Goal: Task Accomplishment & Management: Use online tool/utility

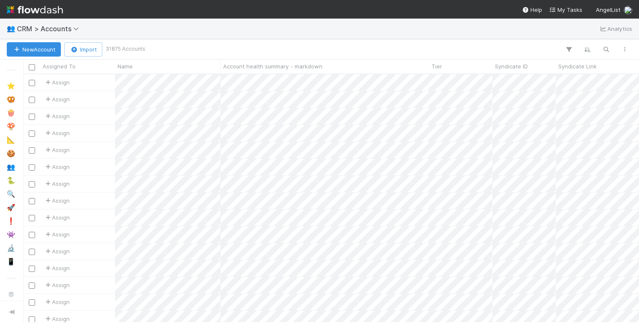
scroll to position [0, 0]
click at [606, 53] on icon "button" at bounding box center [606, 50] width 8 height 8
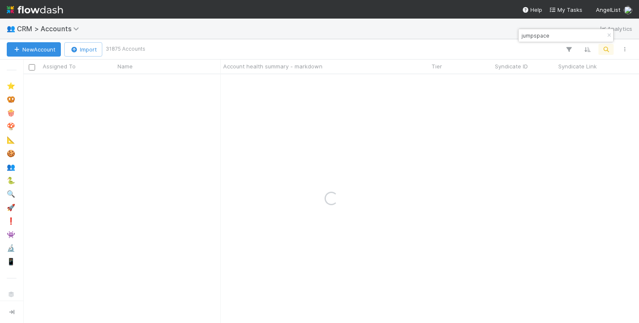
type input "jumpspace"
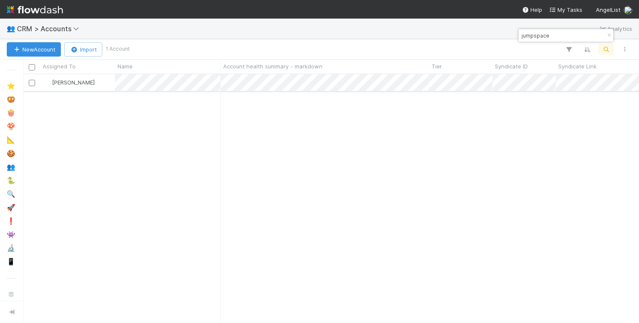
click at [98, 85] on div "Amy Saks" at bounding box center [77, 82] width 75 height 16
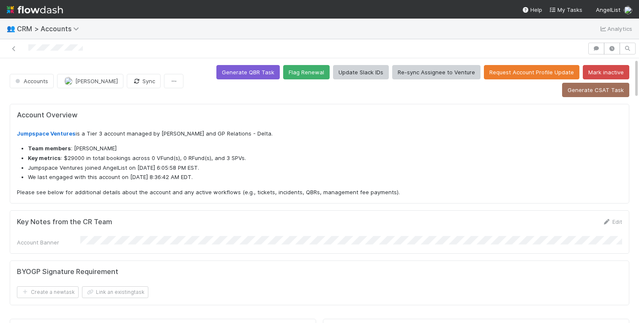
scroll to position [0, 0]
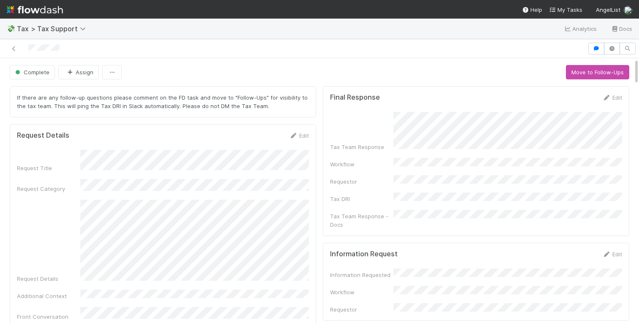
click at [42, 164] on div "Request Title" at bounding box center [48, 168] width 63 height 8
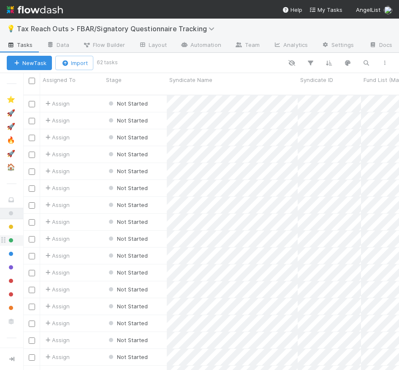
scroll to position [0, 0]
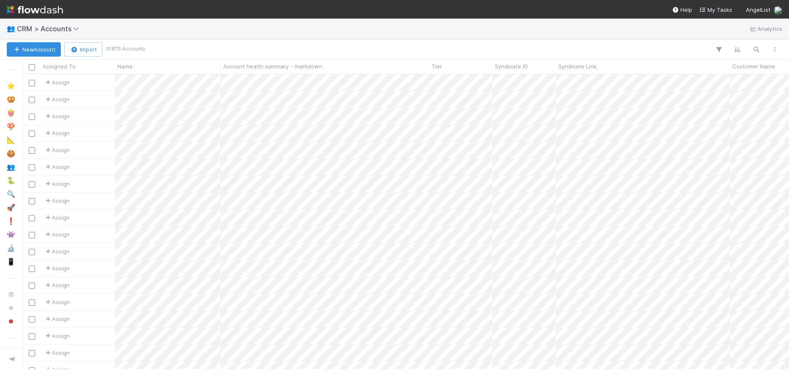
scroll to position [0, 0]
click at [723, 50] on button "button" at bounding box center [718, 49] width 15 height 11
click at [241, 42] on div "Add Filter" at bounding box center [394, 185] width 789 height 370
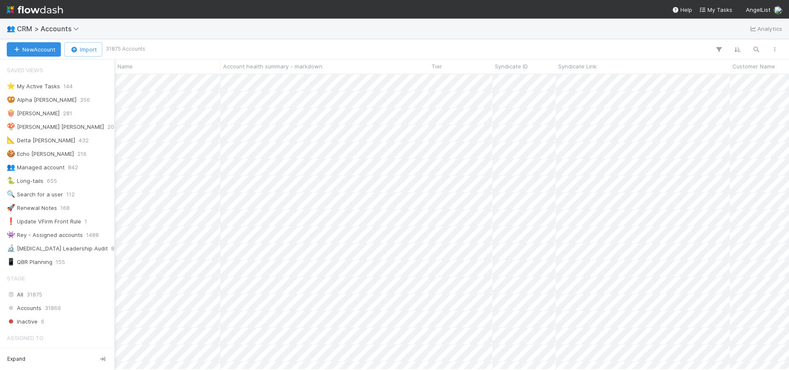
scroll to position [393, 0]
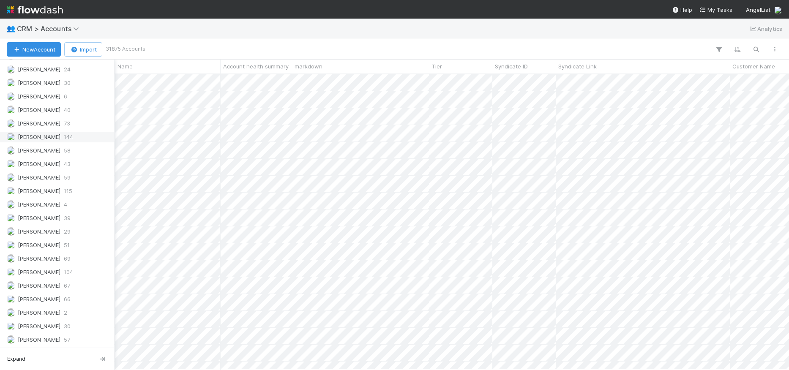
click at [59, 136] on div "Jeremy Navarro 144" at bounding box center [59, 137] width 105 height 11
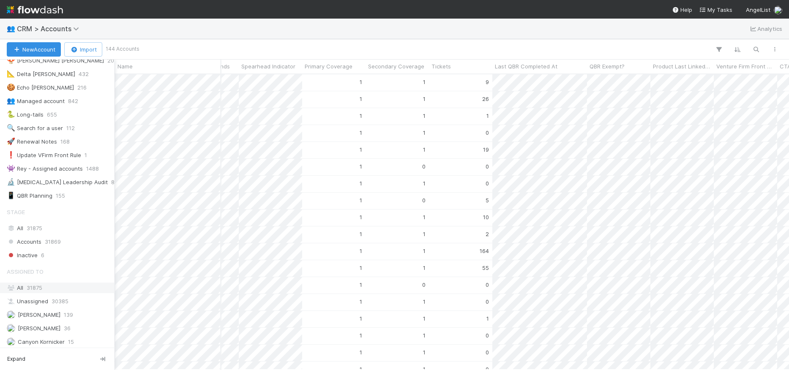
click at [52, 285] on div "All 31875" at bounding box center [59, 288] width 105 height 11
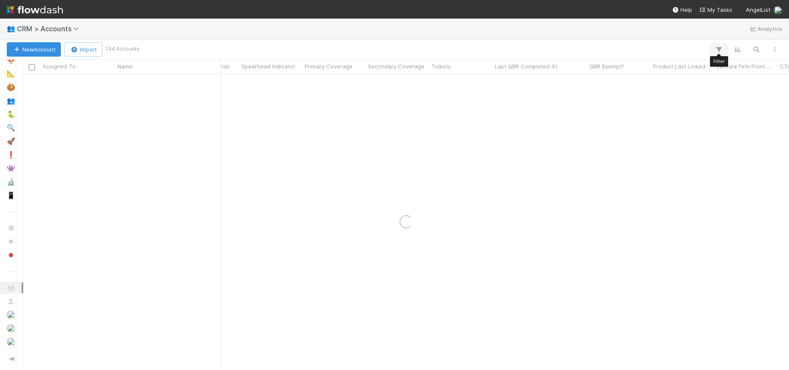
click at [719, 50] on icon "button" at bounding box center [719, 50] width 8 height 8
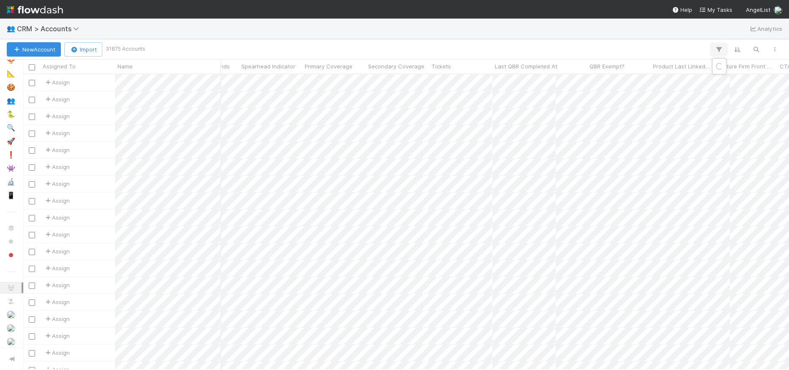
scroll to position [295, 766]
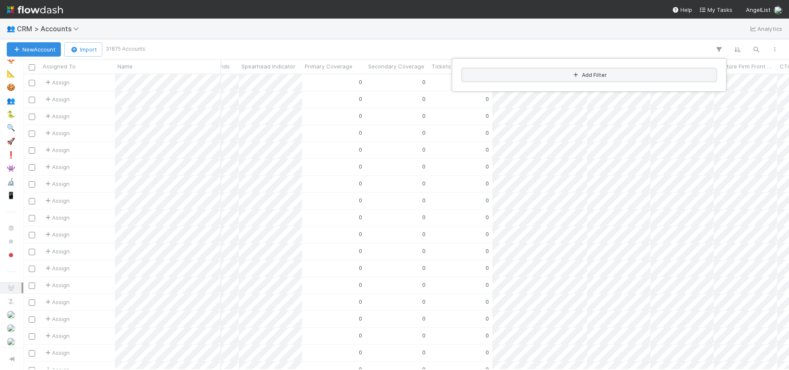
click at [567, 78] on button "Add Filter" at bounding box center [589, 75] width 254 height 12
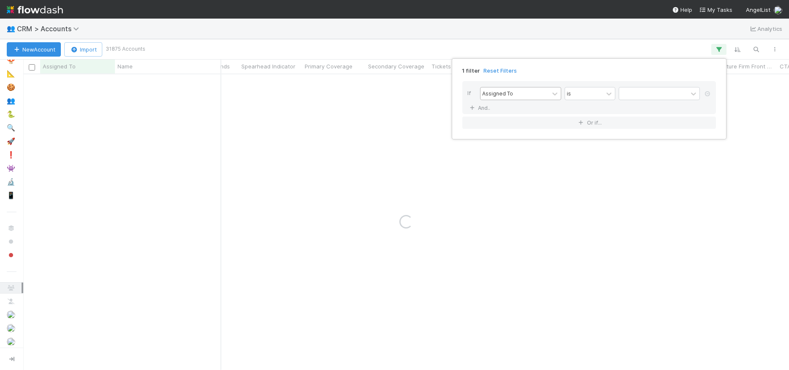
click at [517, 96] on div "Assigned To" at bounding box center [515, 94] width 68 height 12
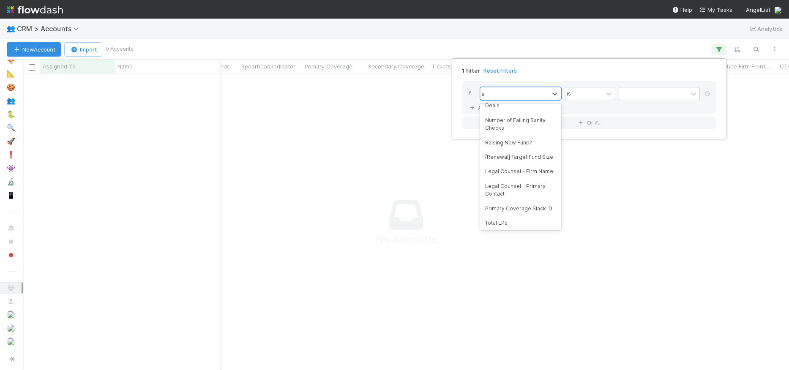
scroll to position [0, 0]
type input "spe"
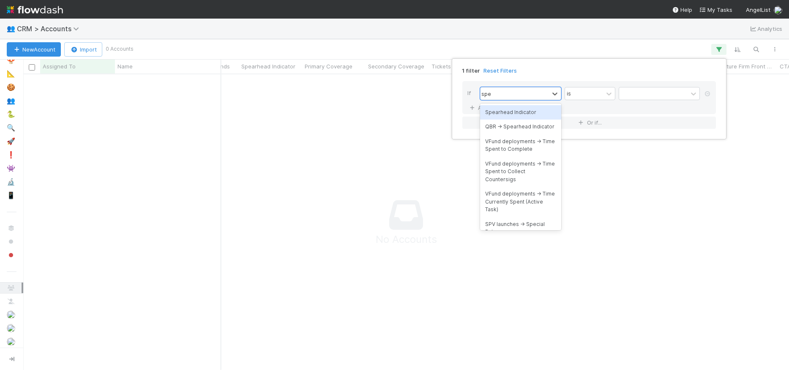
click at [526, 112] on div "Spearhead Indicator" at bounding box center [520, 112] width 81 height 14
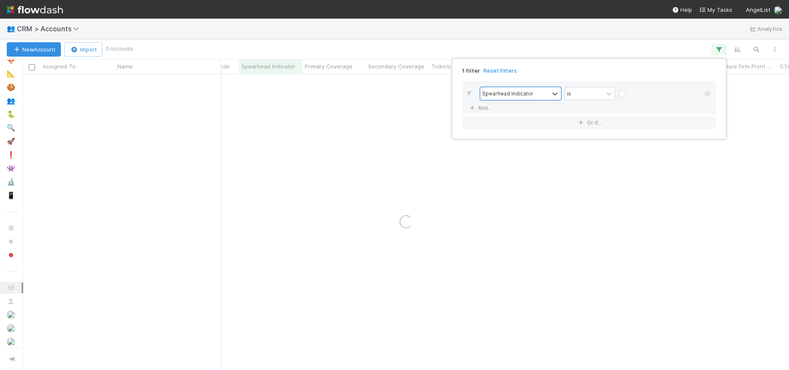
click at [629, 90] on label at bounding box center [629, 90] width 0 height 0
click at [625, 96] on input "checkbox" at bounding box center [622, 96] width 7 height 13
checkbox input "true"
click at [617, 39] on div "1 filter Reset Filters If Spearhead Indicator is And.. Or if..." at bounding box center [394, 185] width 789 height 370
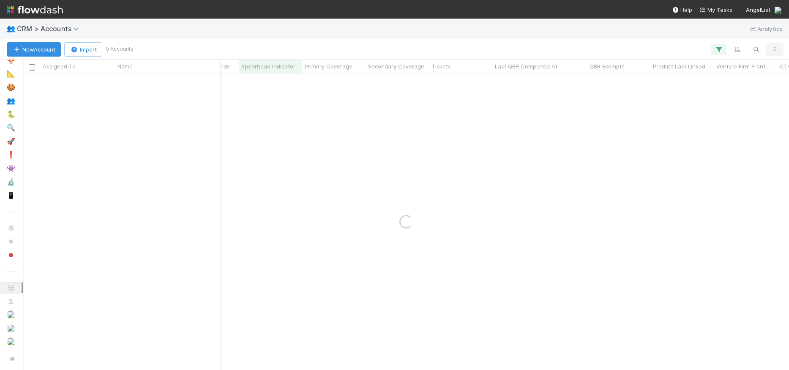
click at [775, 48] on icon "button" at bounding box center [775, 49] width 8 height 5
click at [775, 48] on div "View as list Comments Export view to CSV" at bounding box center [394, 185] width 789 height 370
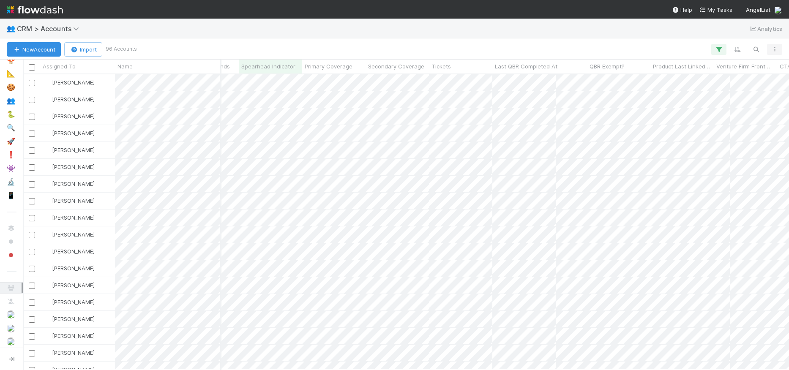
scroll to position [295, 766]
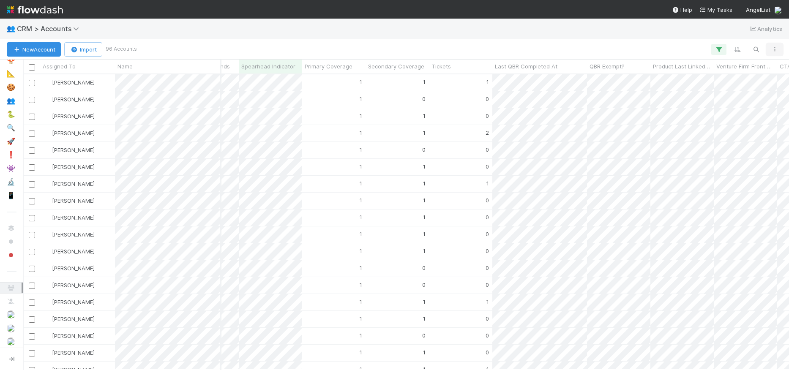
click at [774, 49] on icon "button" at bounding box center [775, 49] width 8 height 5
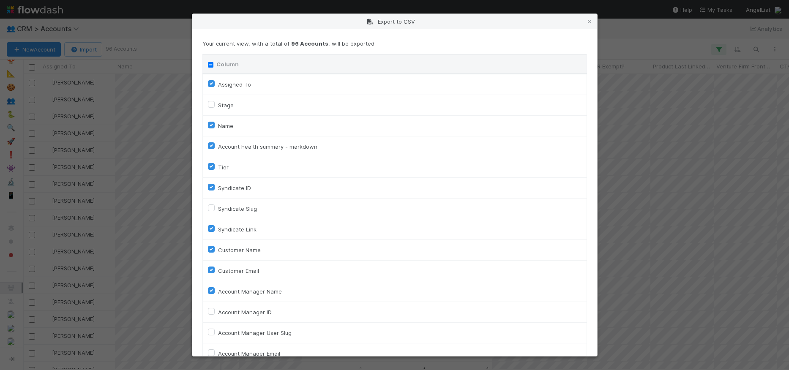
click at [210, 61] on div "Column" at bounding box center [395, 64] width 374 height 8
click at [211, 65] on input "Column" at bounding box center [210, 64] width 5 height 5
checkbox input "true"
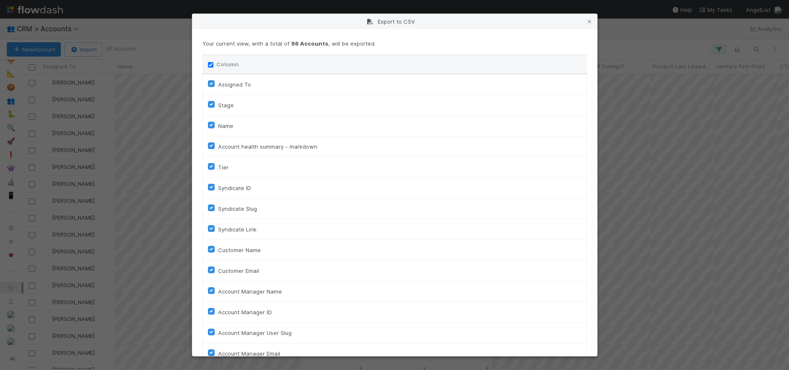
checkbox input "true"
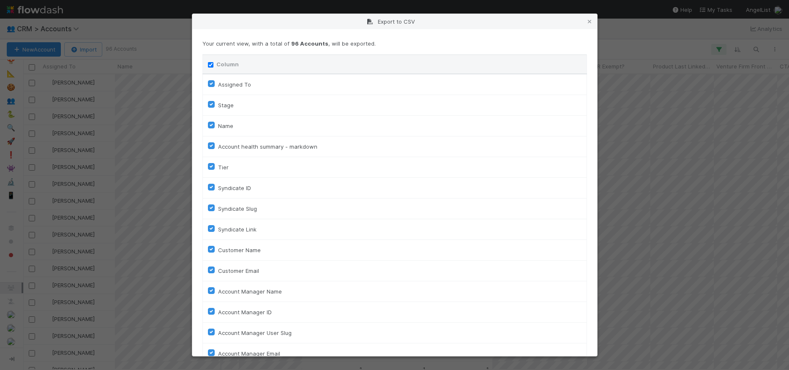
checkbox On "true"
checkbox input "true"
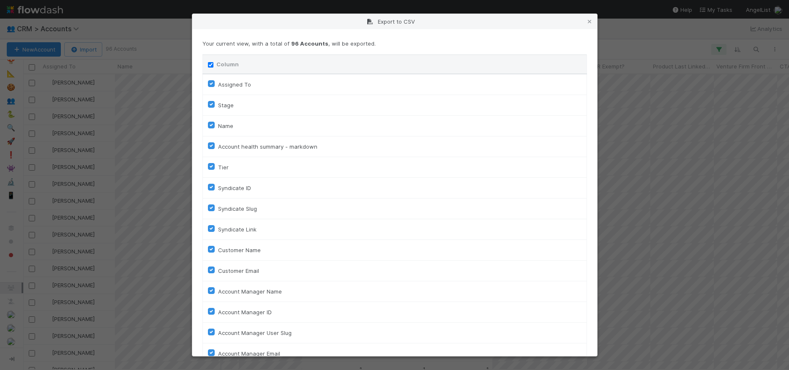
checkbox input "true"
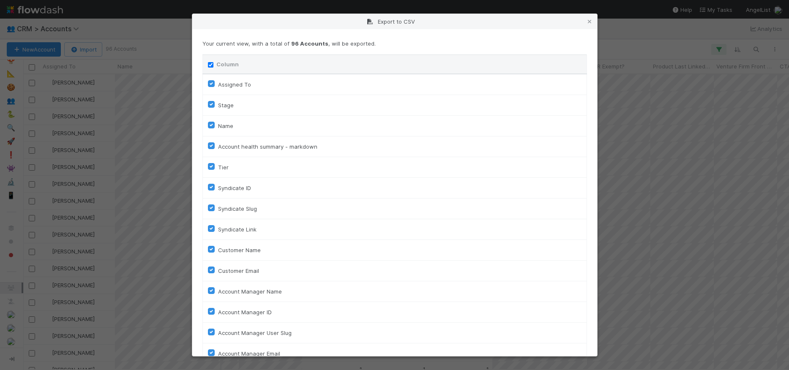
checkbox input "true"
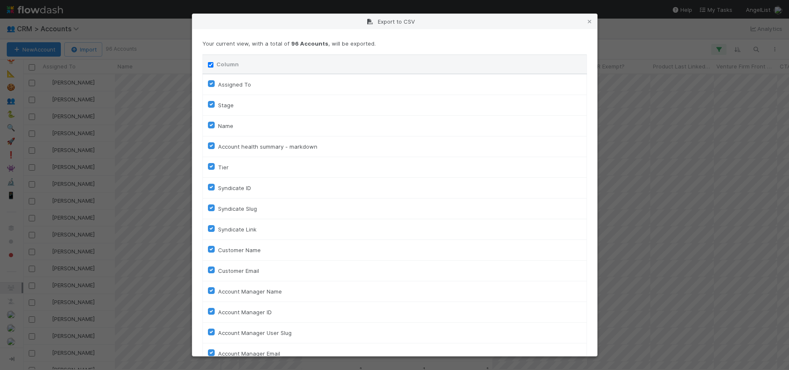
checkbox input "true"
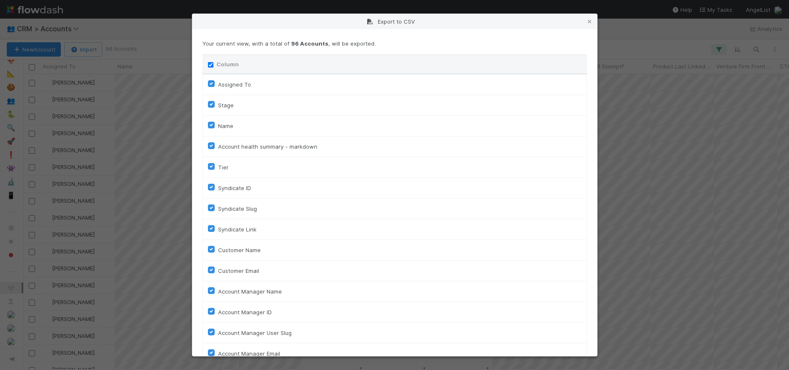
checkbox input "true"
click at [210, 65] on input "Column" at bounding box center [210, 64] width 5 height 5
checkbox input "false"
checkbox To "false"
checkbox input "false"
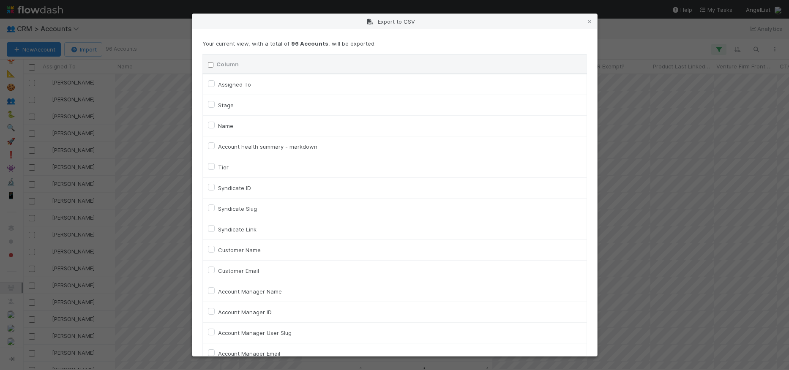
checkbox input "false"
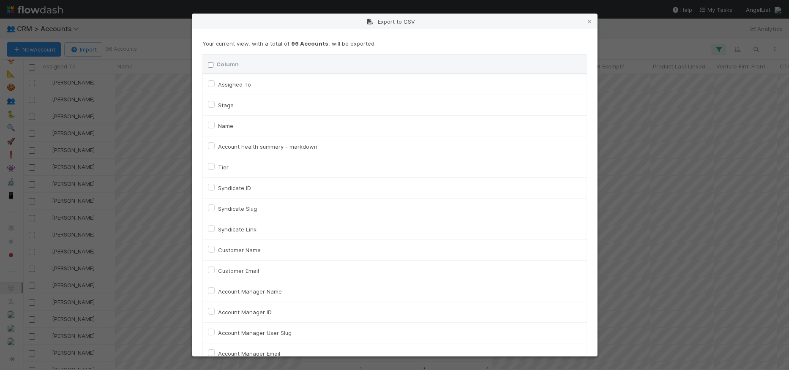
checkbox input "false"
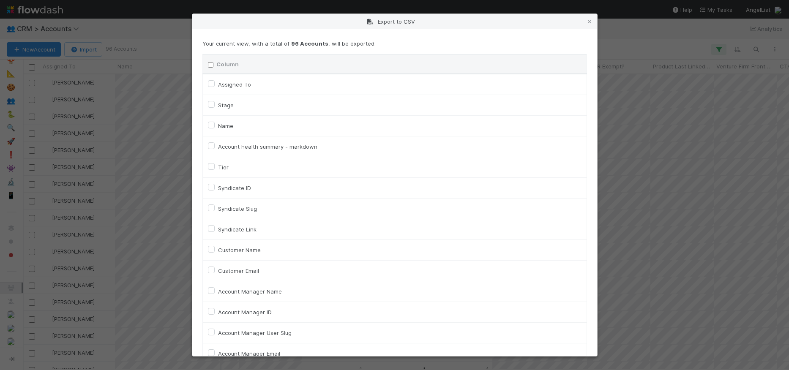
checkbox input "false"
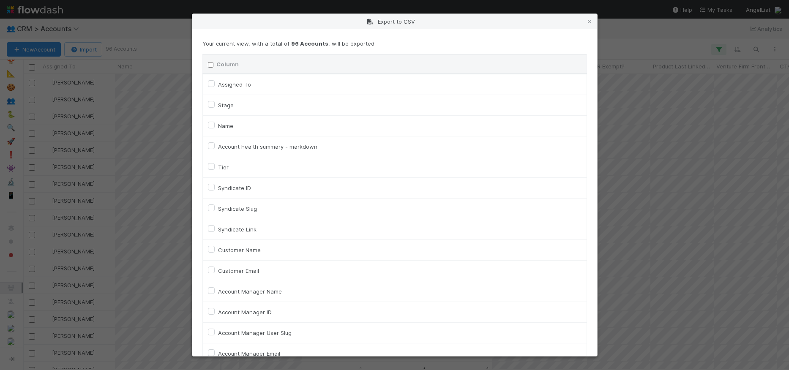
checkbox input "false"
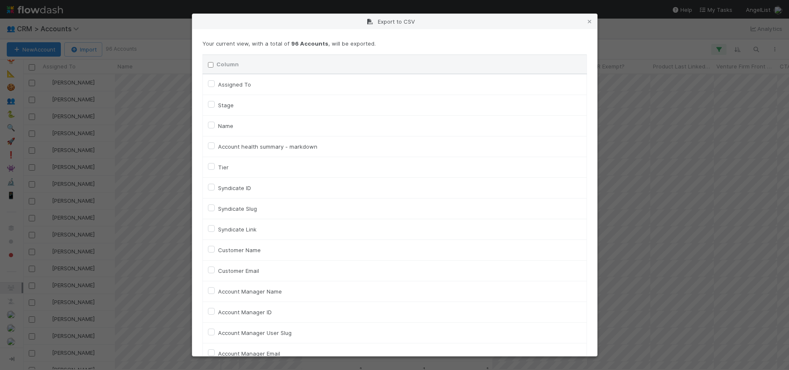
checkbox input "false"
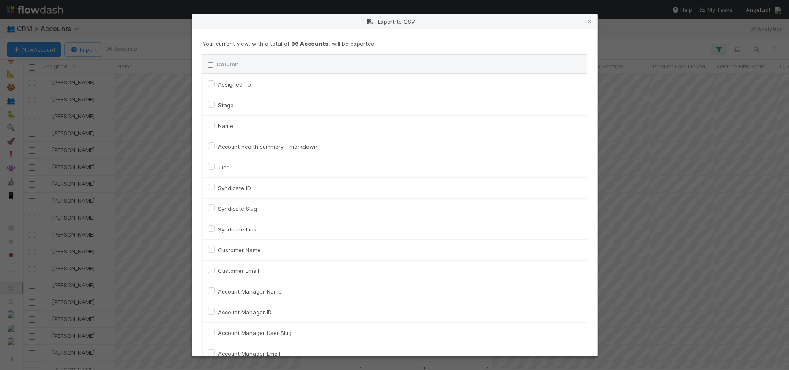
checkbox input "false"
checkbox On "false"
checkbox input "false"
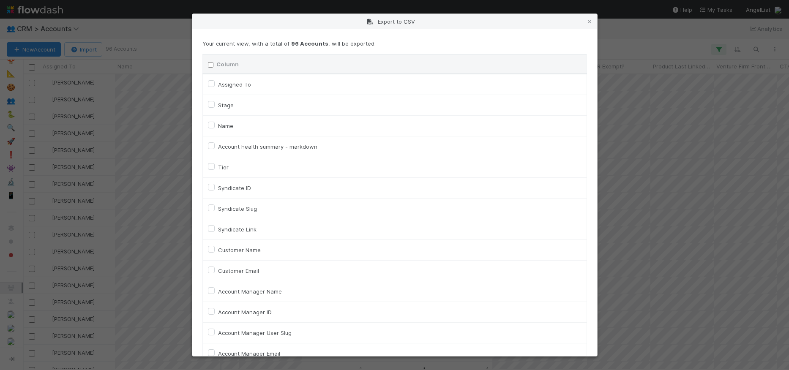
checkbox input "false"
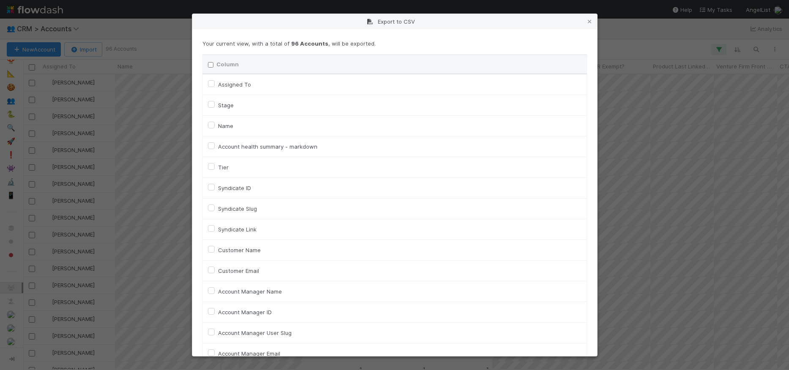
checkbox input "false"
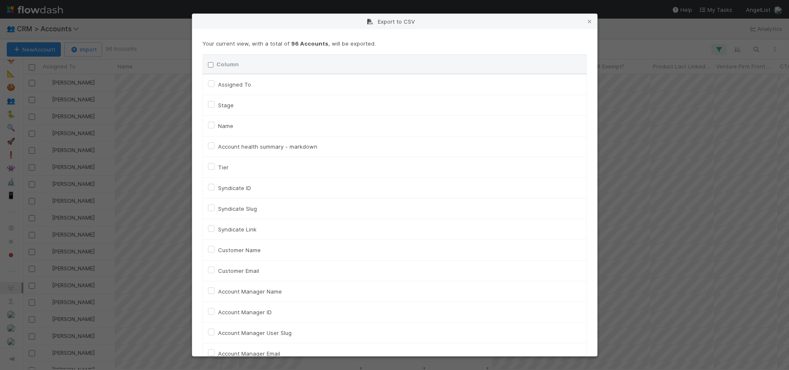
checkbox input "false"
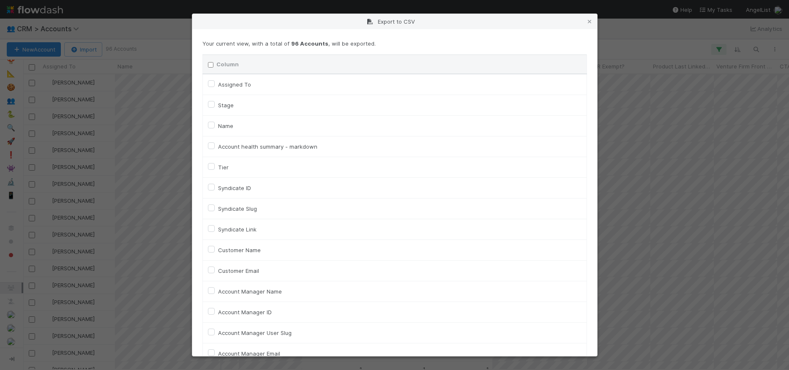
checkbox input "false"
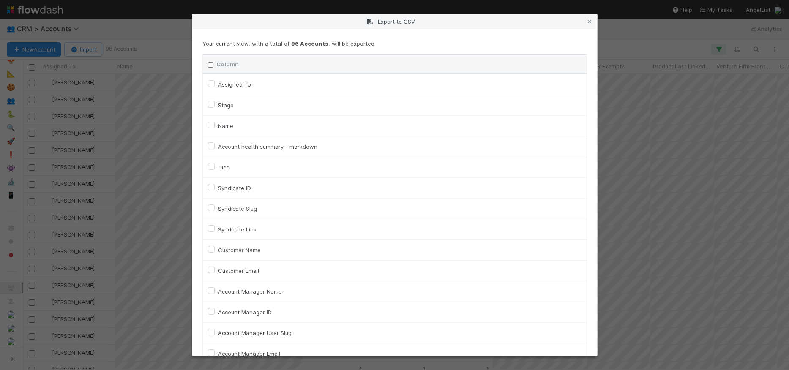
checkbox input "false"
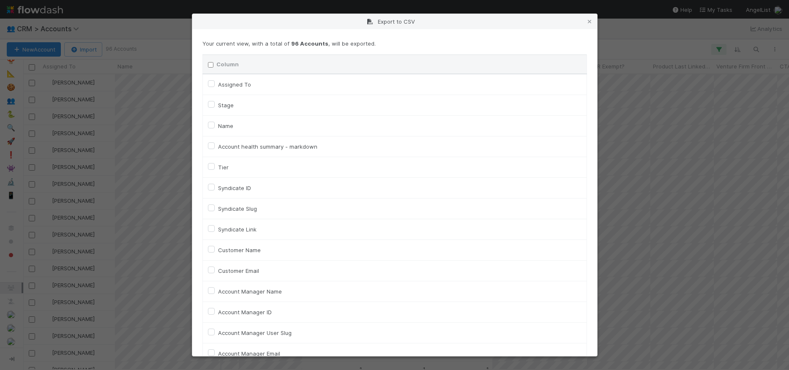
checkbox input "false"
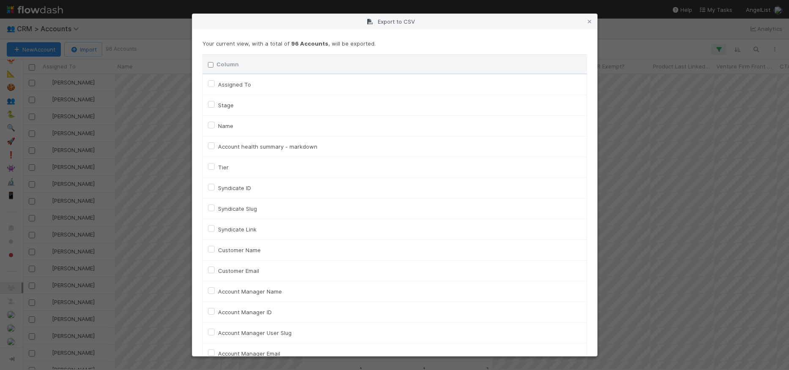
checkbox input "false"
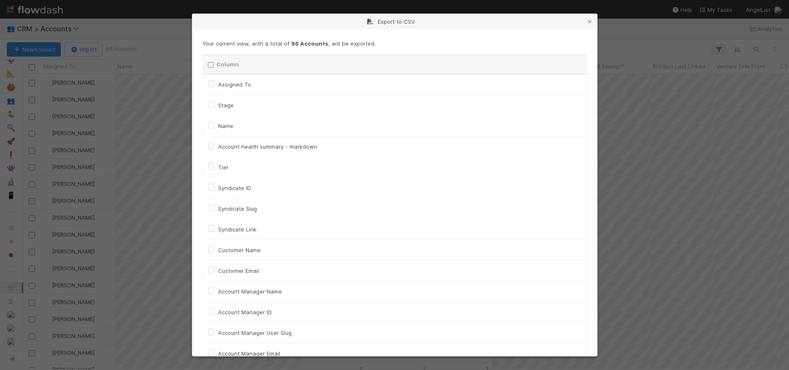
checkbox input "false"
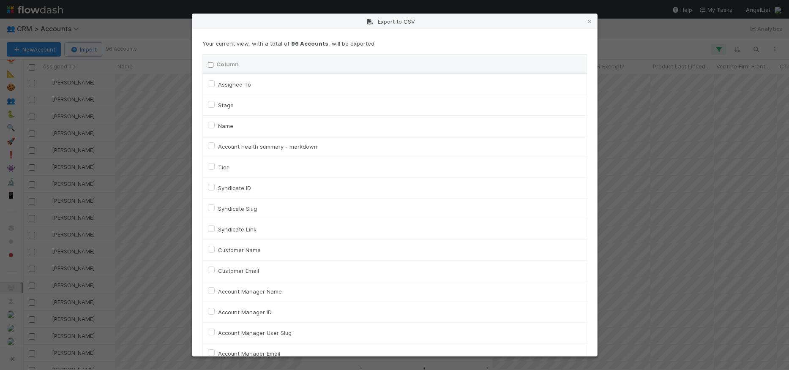
checkbox input "false"
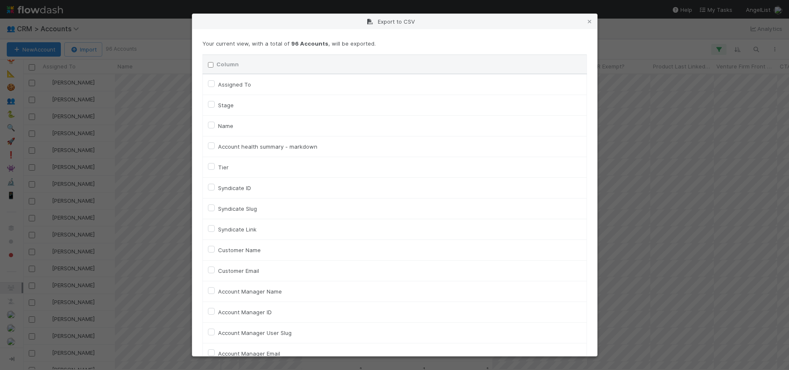
checkbox input "false"
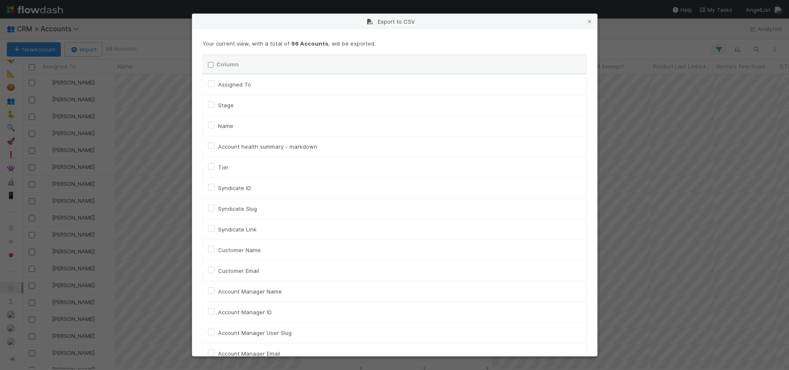
checkbox input "false"
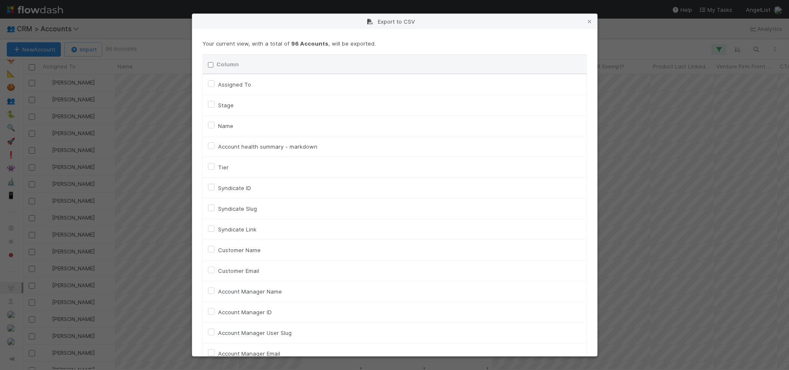
checkbox input "false"
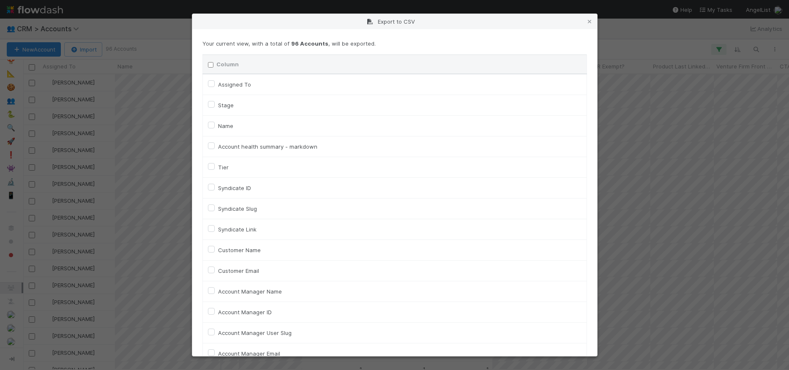
checkbox input "false"
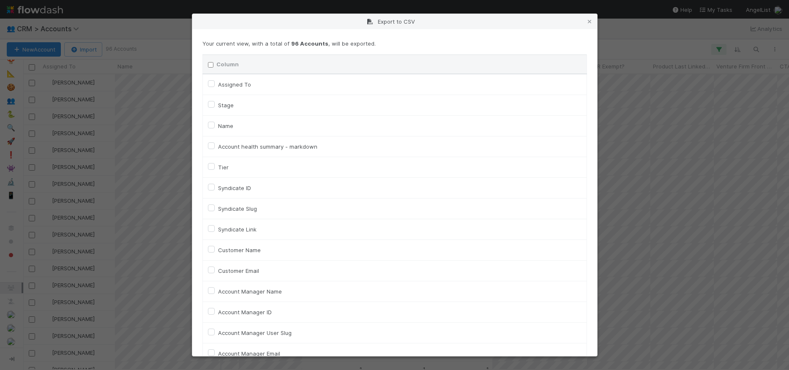
checkbox input "false"
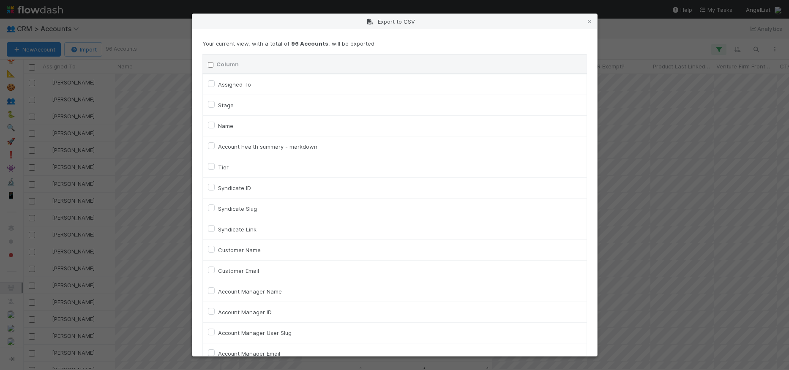
checkbox input "false"
checkbox URL "false"
click at [218, 126] on label "Name" at bounding box center [225, 126] width 15 height 10
click at [211, 126] on input "Name" at bounding box center [211, 125] width 7 height 8
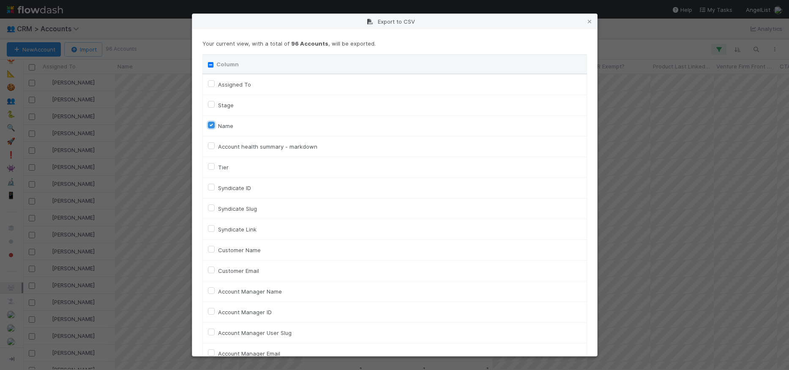
checkbox input "true"
click at [210, 232] on div "Syndicate Link" at bounding box center [395, 229] width 374 height 10
click at [218, 227] on label "Syndicate Link" at bounding box center [237, 229] width 38 height 10
click at [210, 227] on input "Syndicate Link" at bounding box center [211, 228] width 7 height 8
checkbox input "true"
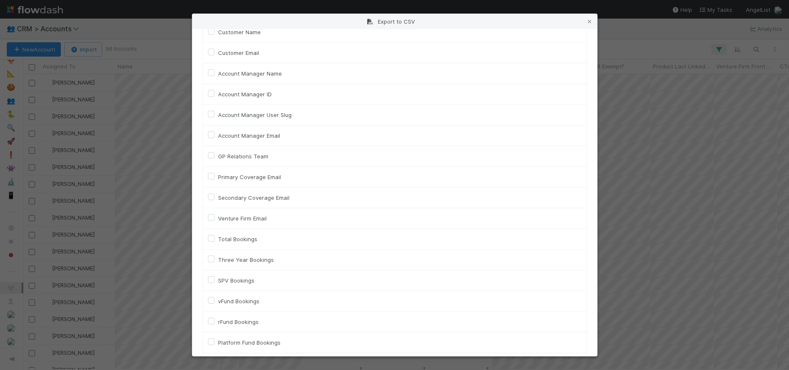
scroll to position [225, 0]
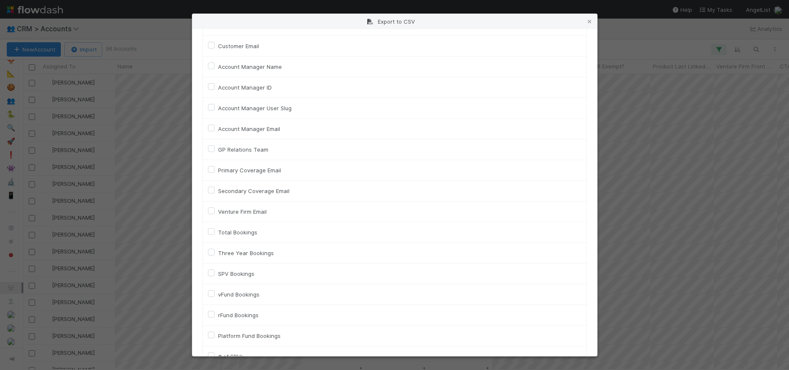
click at [218, 230] on label "Total Bookings" at bounding box center [237, 232] width 39 height 10
click at [209, 230] on input "Total Bookings" at bounding box center [211, 231] width 7 height 8
checkbox input "true"
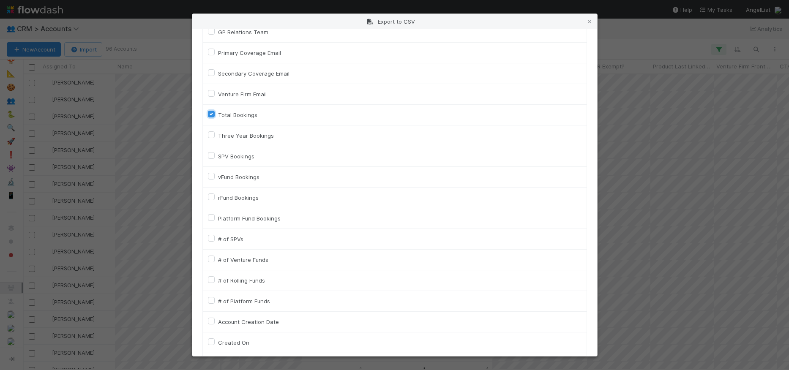
scroll to position [344, 0]
click at [218, 235] on label "# of SPVs" at bounding box center [230, 237] width 25 height 10
click at [211, 235] on input "# of SPVs" at bounding box center [211, 236] width 7 height 8
checkbox input "true"
click at [218, 259] on label "# of Venture Funds" at bounding box center [243, 258] width 50 height 10
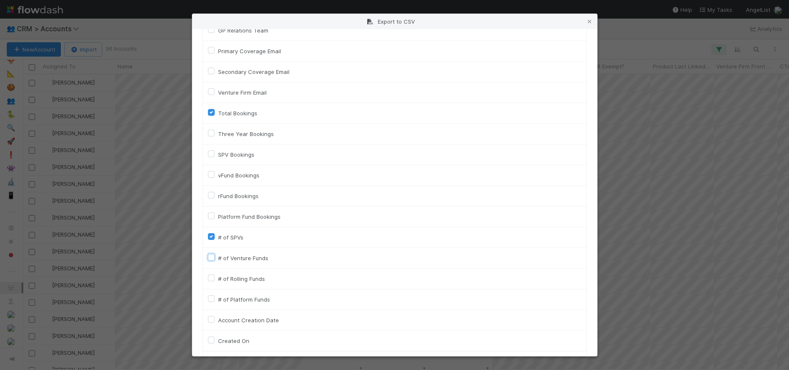
click at [211, 259] on input "# of Venture Funds" at bounding box center [211, 257] width 7 height 8
checkbox input "true"
click at [218, 279] on label "# of Rolling Funds" at bounding box center [241, 279] width 47 height 10
click at [211, 279] on input "# of Rolling Funds" at bounding box center [211, 278] width 7 height 8
checkbox input "true"
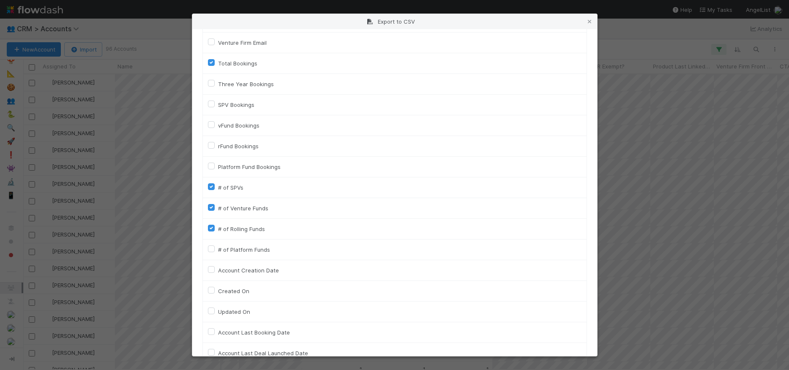
click at [218, 249] on label "# of Platform Funds" at bounding box center [244, 250] width 52 height 10
click at [210, 249] on input "# of Platform Funds" at bounding box center [211, 249] width 7 height 8
checkbox input "true"
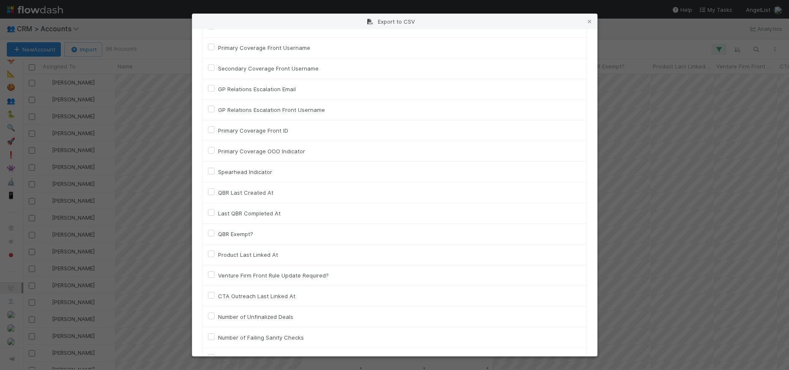
scroll to position [1924, 0]
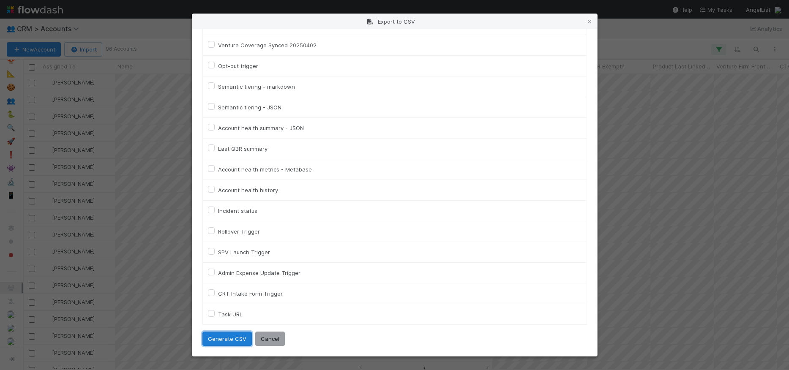
click at [227, 340] on button "Generate CSV" at bounding box center [226, 339] width 49 height 14
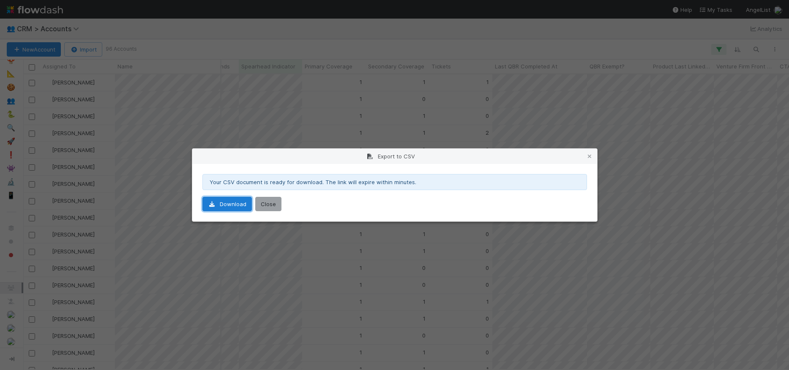
click at [223, 205] on link "Download" at bounding box center [226, 204] width 49 height 14
click at [545, 77] on div "Export to CSV Your CSV document is ready for download. The link will expire wit…" at bounding box center [394, 185] width 789 height 370
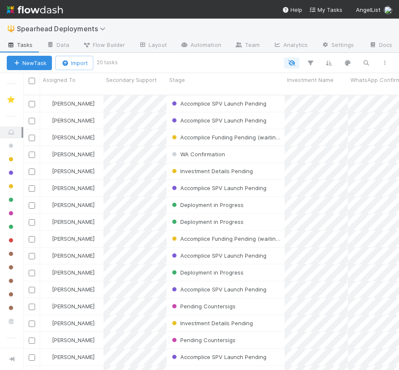
scroll to position [282, 376]
